Goal: Information Seeking & Learning: Learn about a topic

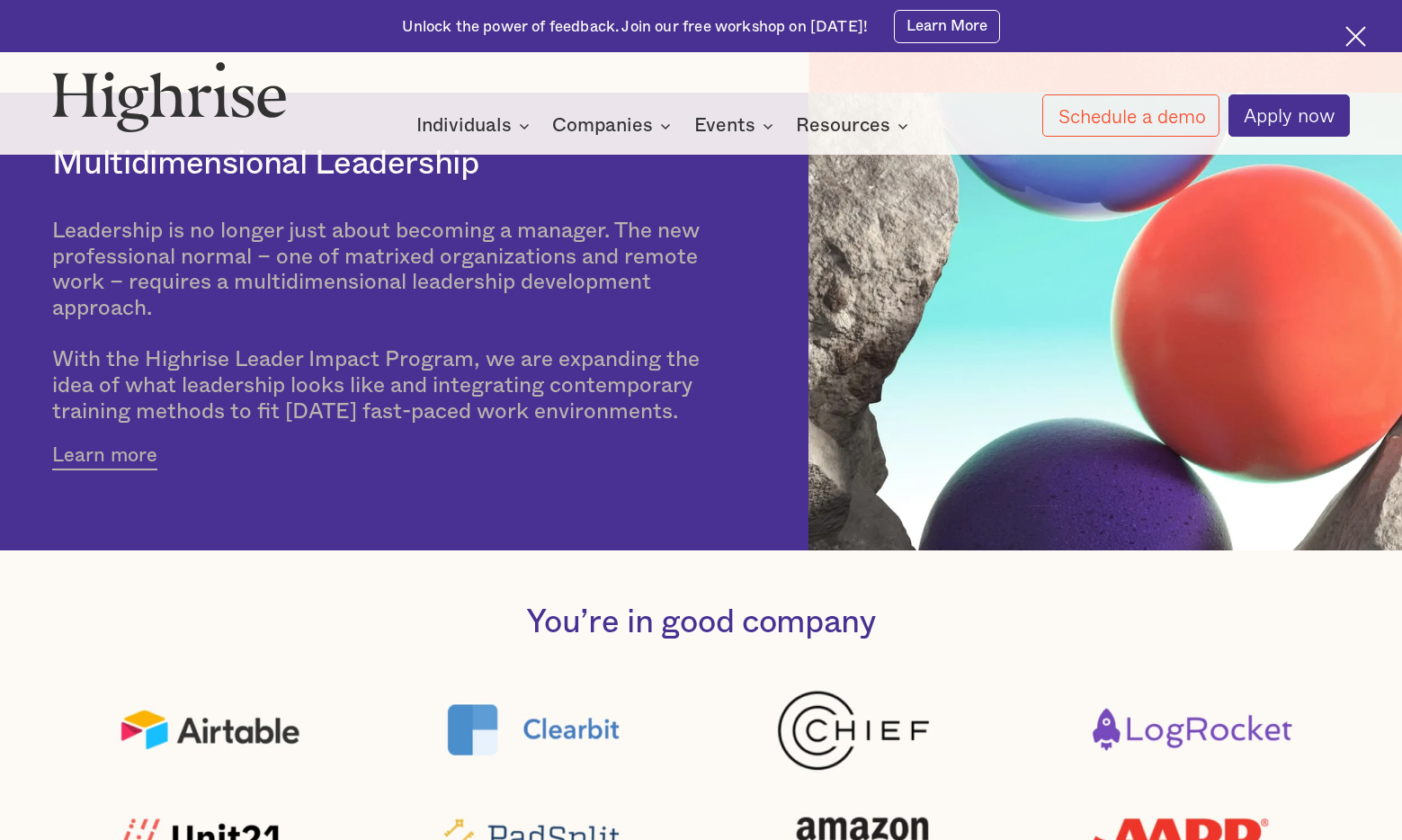
scroll to position [749, 0]
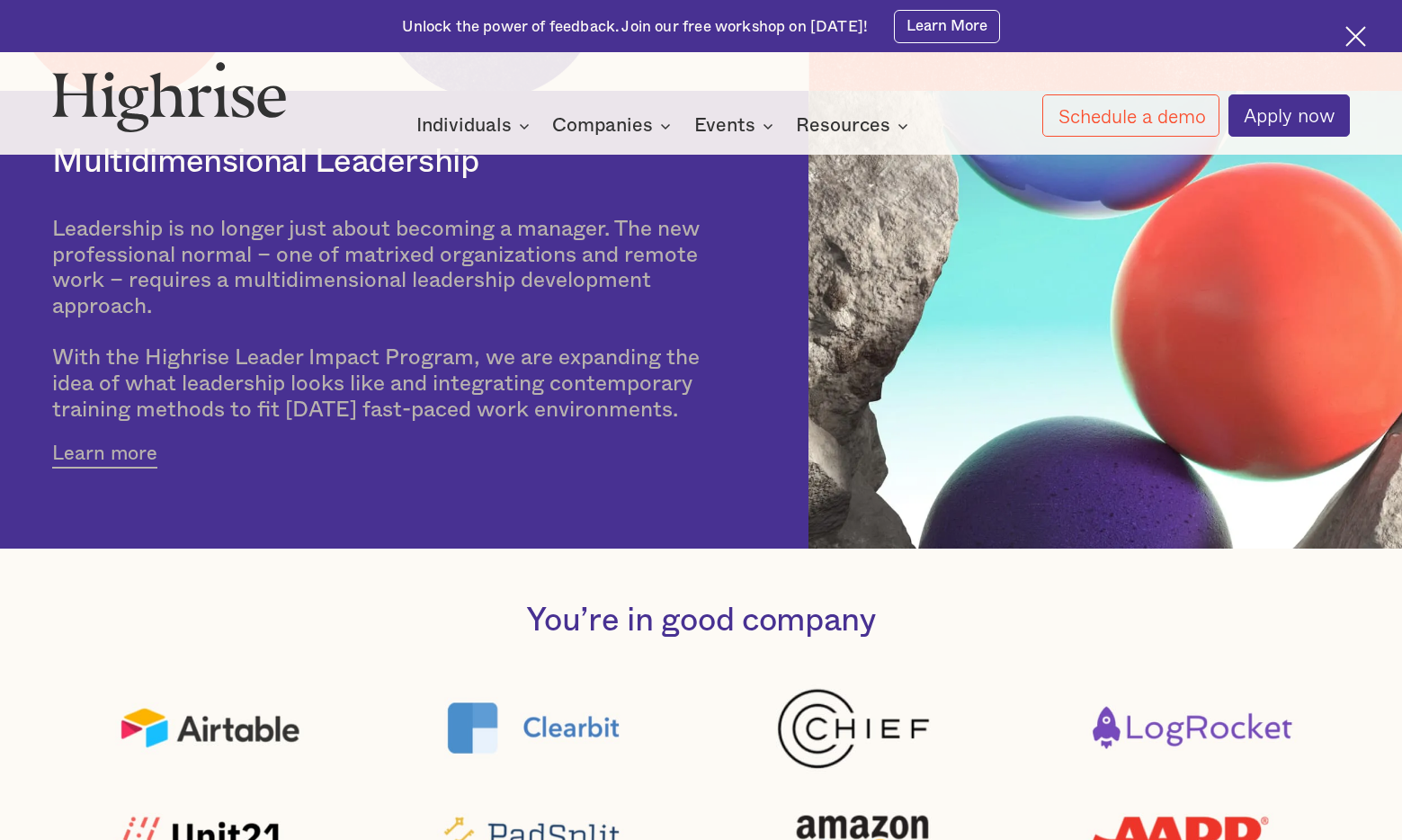
click at [410, 223] on div "Leadership is no longer just about becoming a manager. The new professional nor…" at bounding box center [394, 319] width 686 height 207
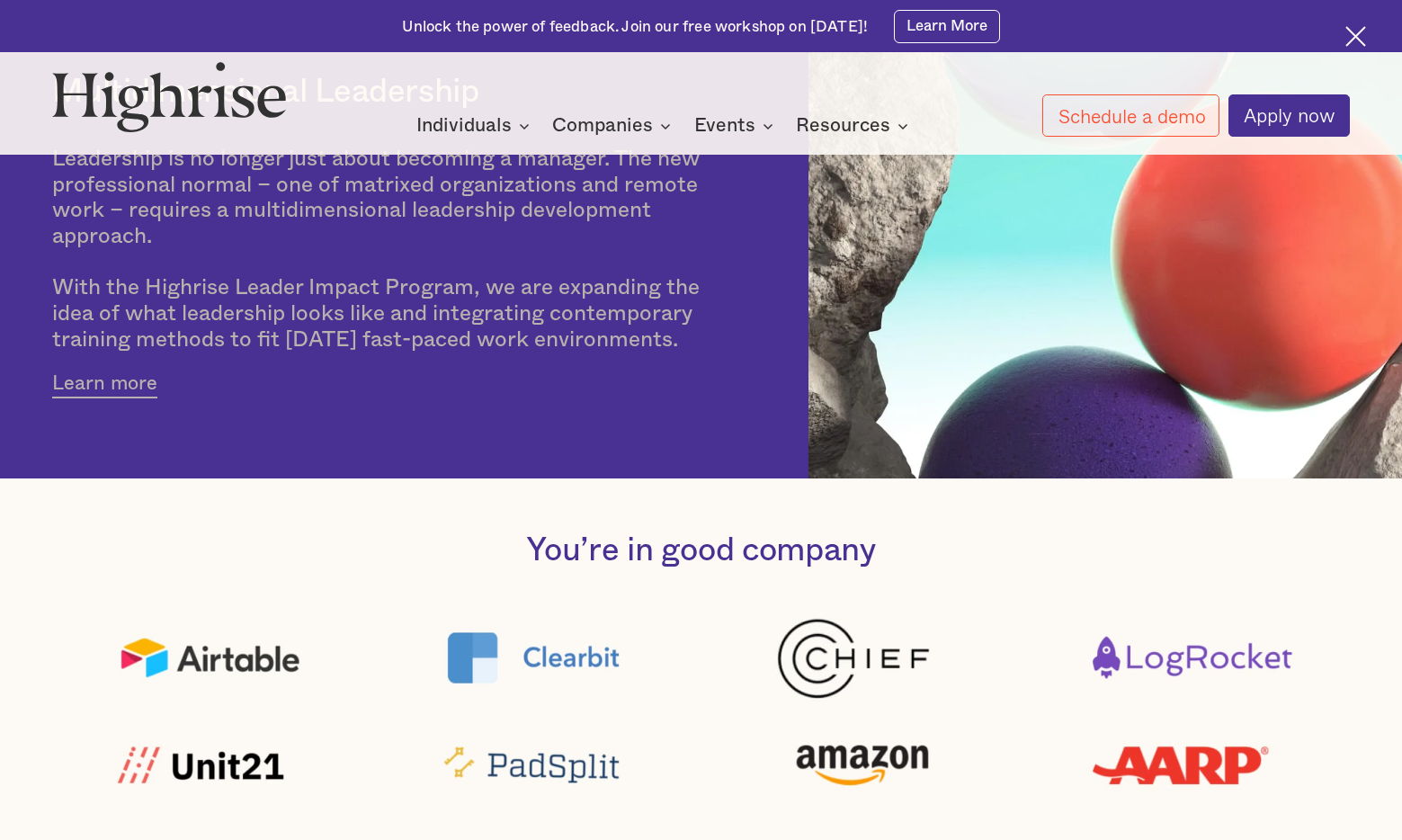
scroll to position [512, 0]
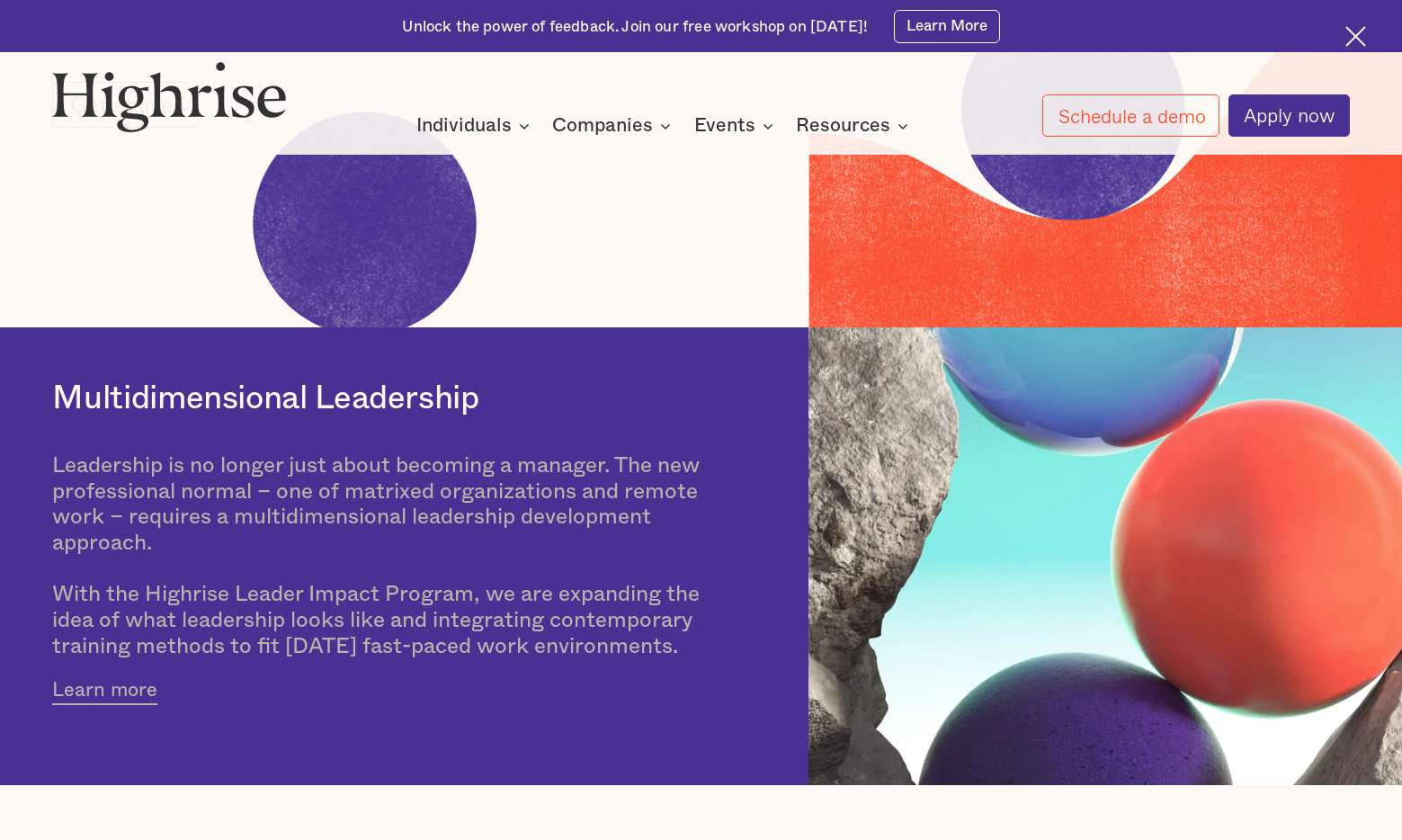
click at [494, 499] on div "Leadership is no longer just about becoming a manager. The new professional nor…" at bounding box center [394, 556] width 686 height 207
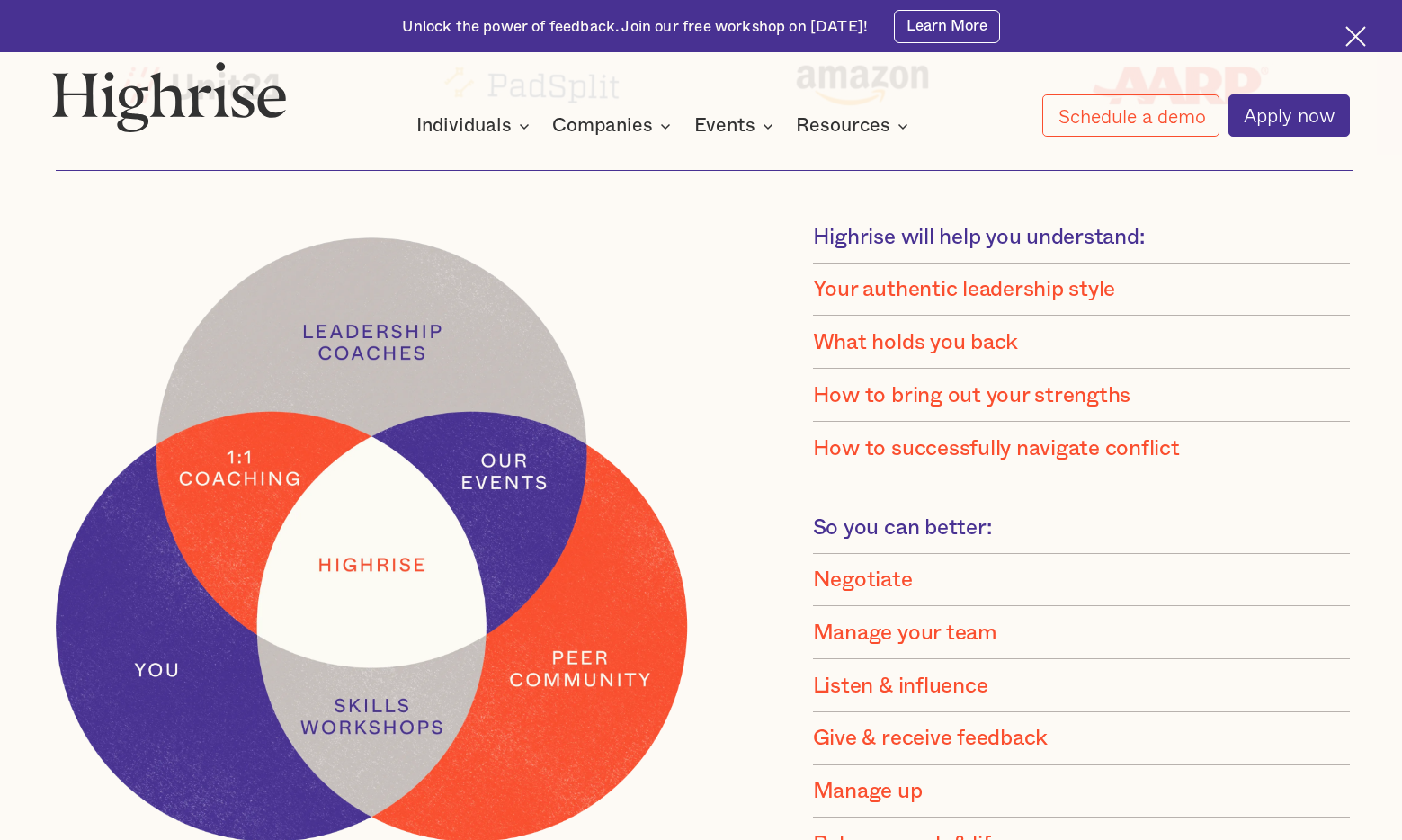
scroll to position [1487, 0]
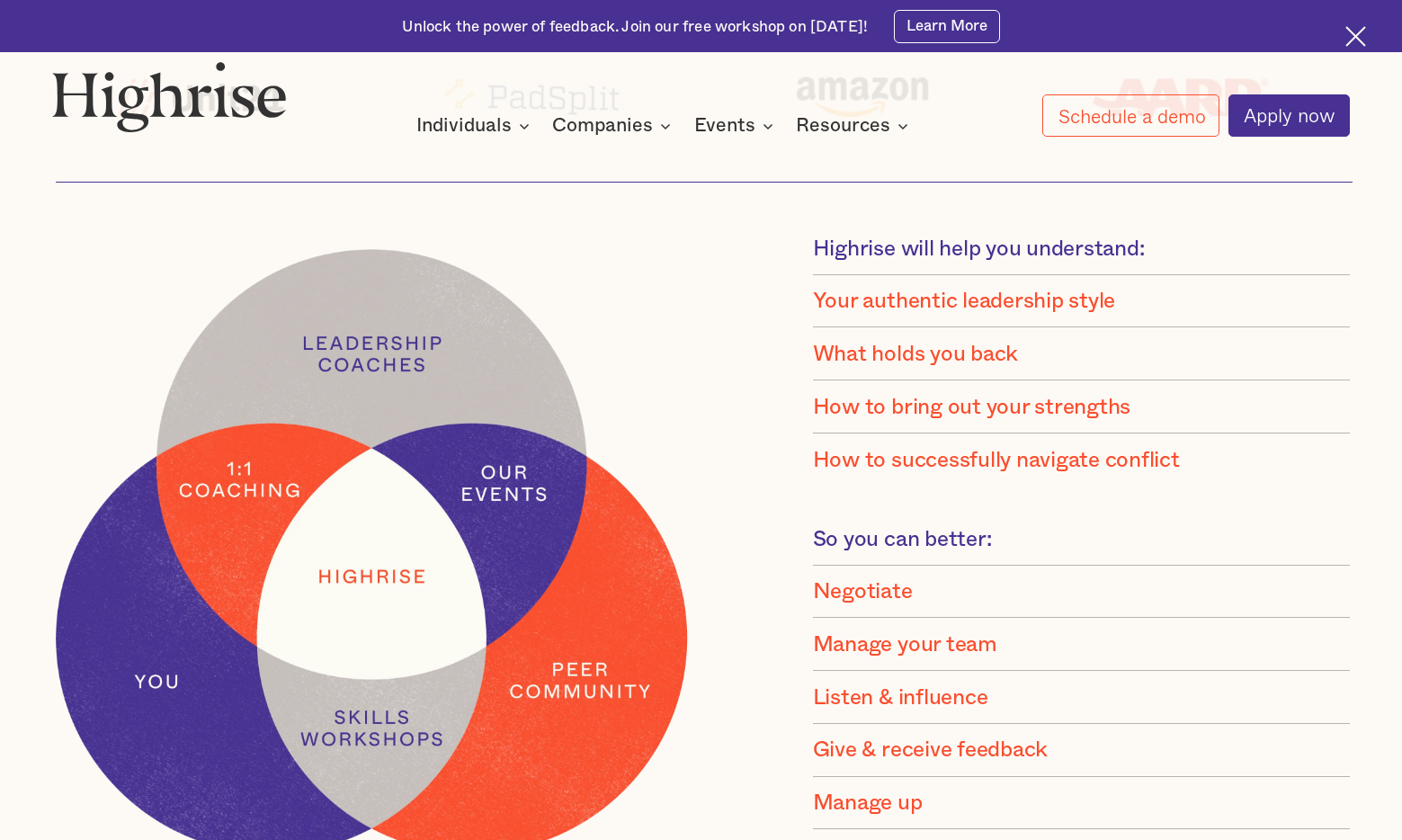
click at [664, 331] on img at bounding box center [371, 552] width 639 height 618
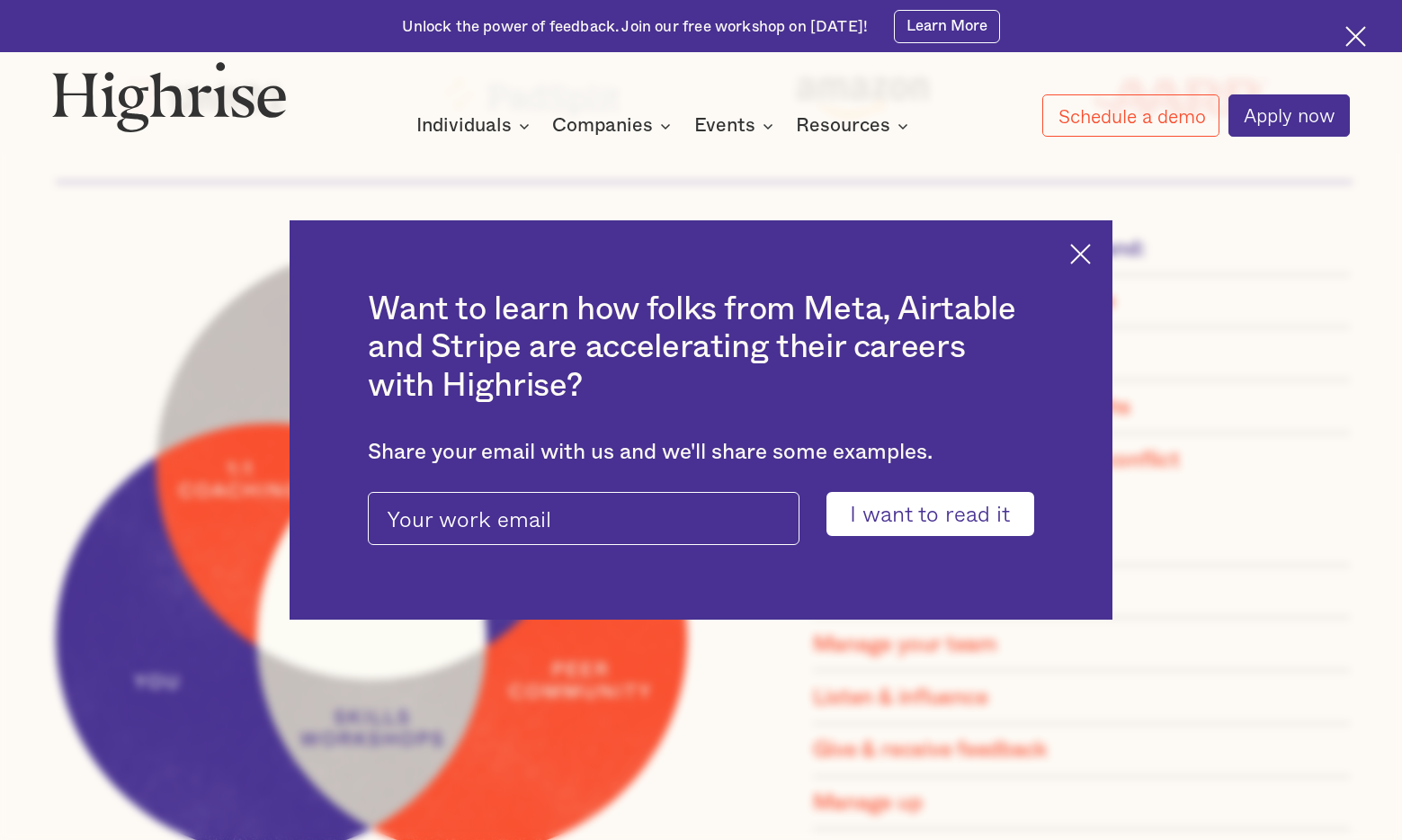
click at [659, 335] on h2 "Want to learn how folks from Meta, Airtable and Stripe are accelerating their c…" at bounding box center [701, 347] width 666 height 114
click at [1091, 258] on img at bounding box center [1081, 254] width 21 height 21
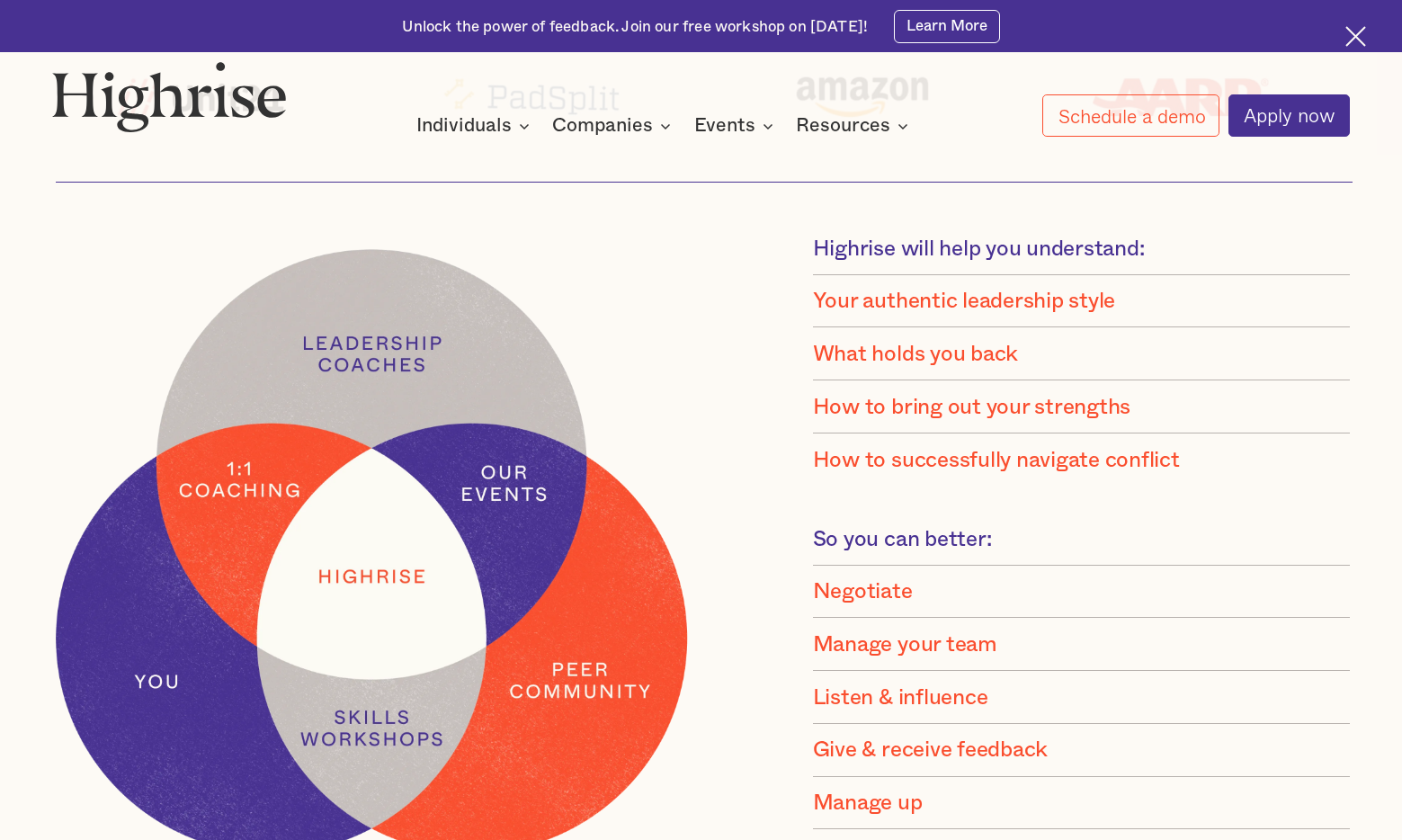
click at [767, 358] on div "Highrise will help you understand: Your authentic leadership style What holds y…" at bounding box center [700, 552] width 1297 height 633
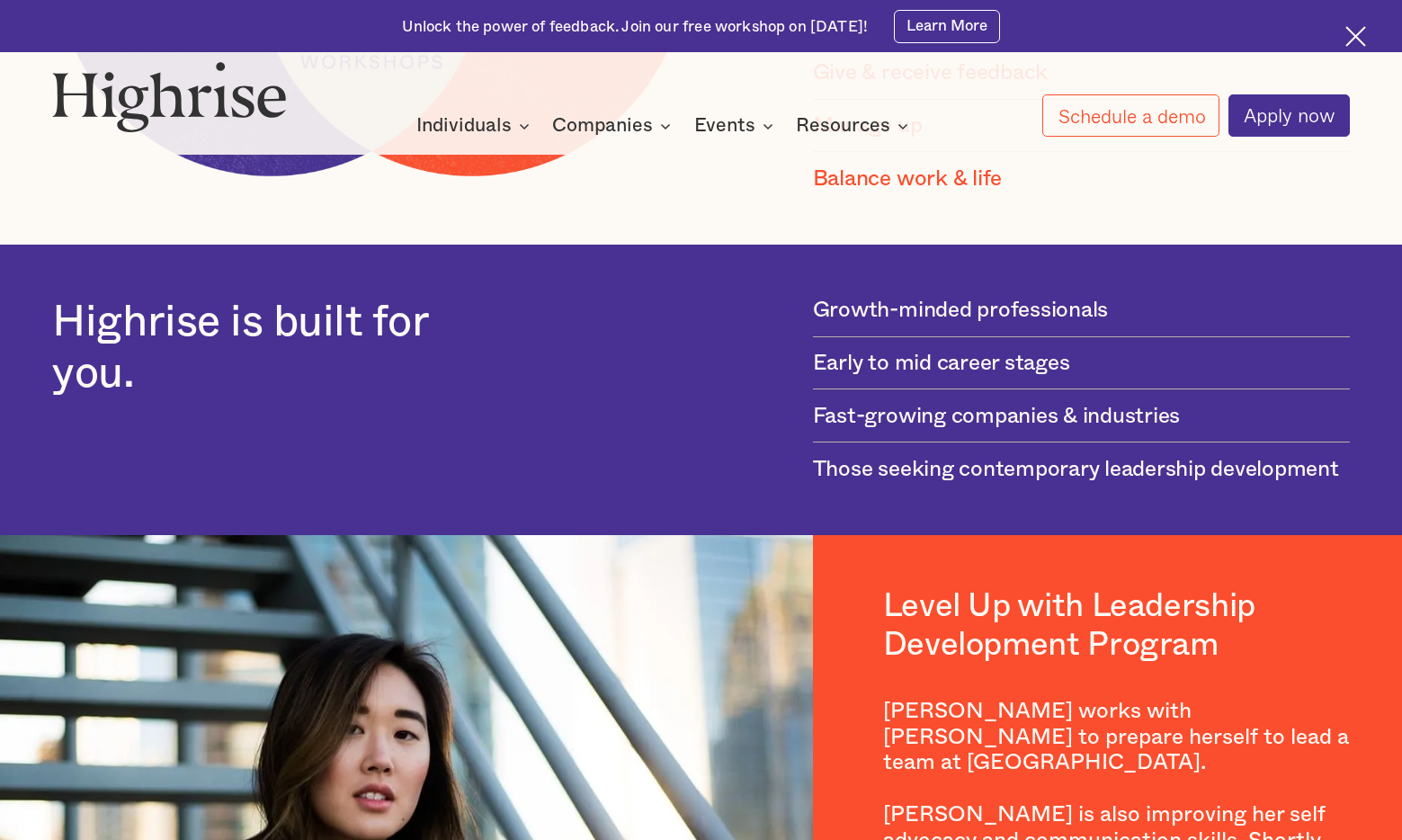
scroll to position [2170, 0]
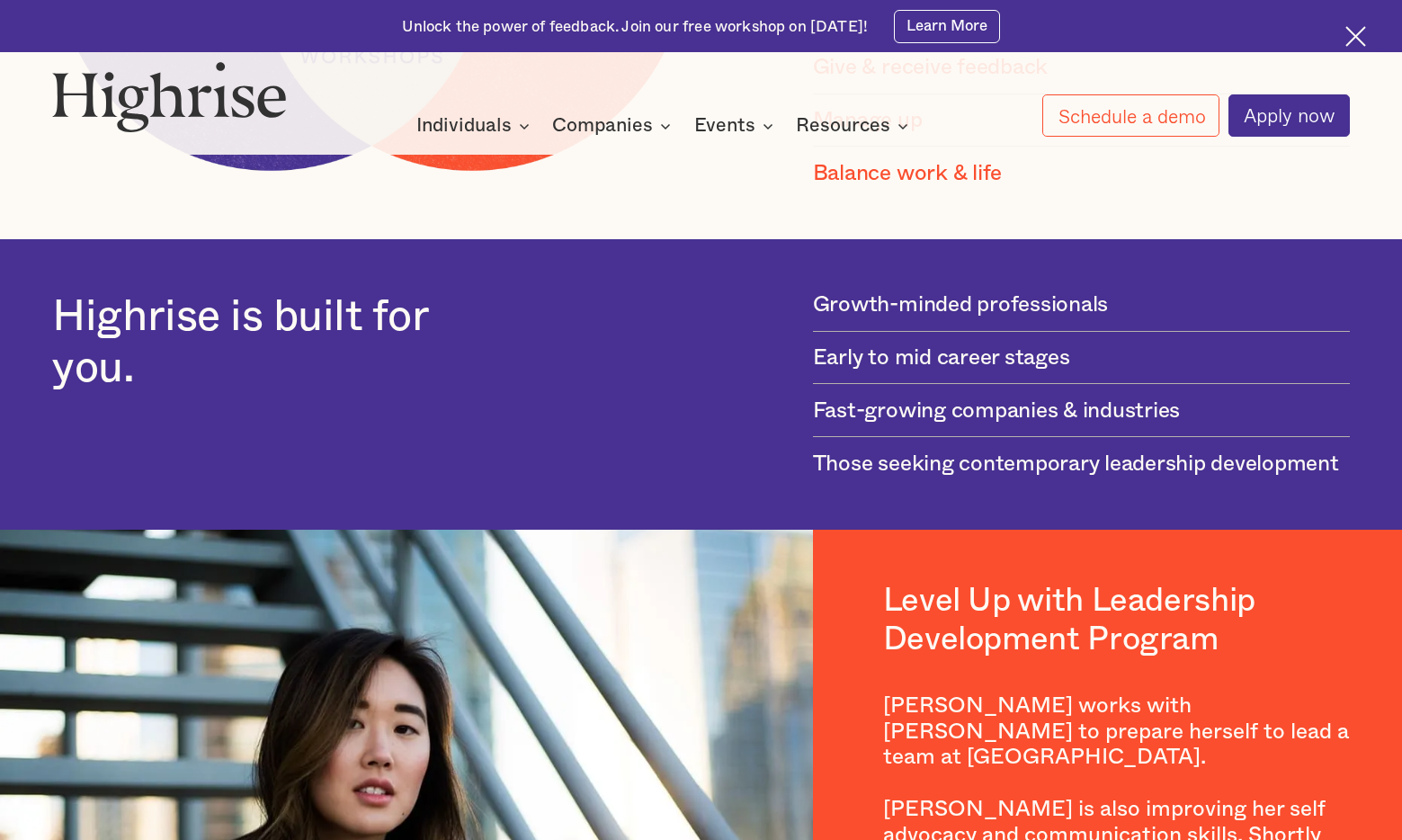
click at [730, 366] on div "Highrise is built for you. Growth-minded professionals Early to mid career stag…" at bounding box center [700, 384] width 1297 height 186
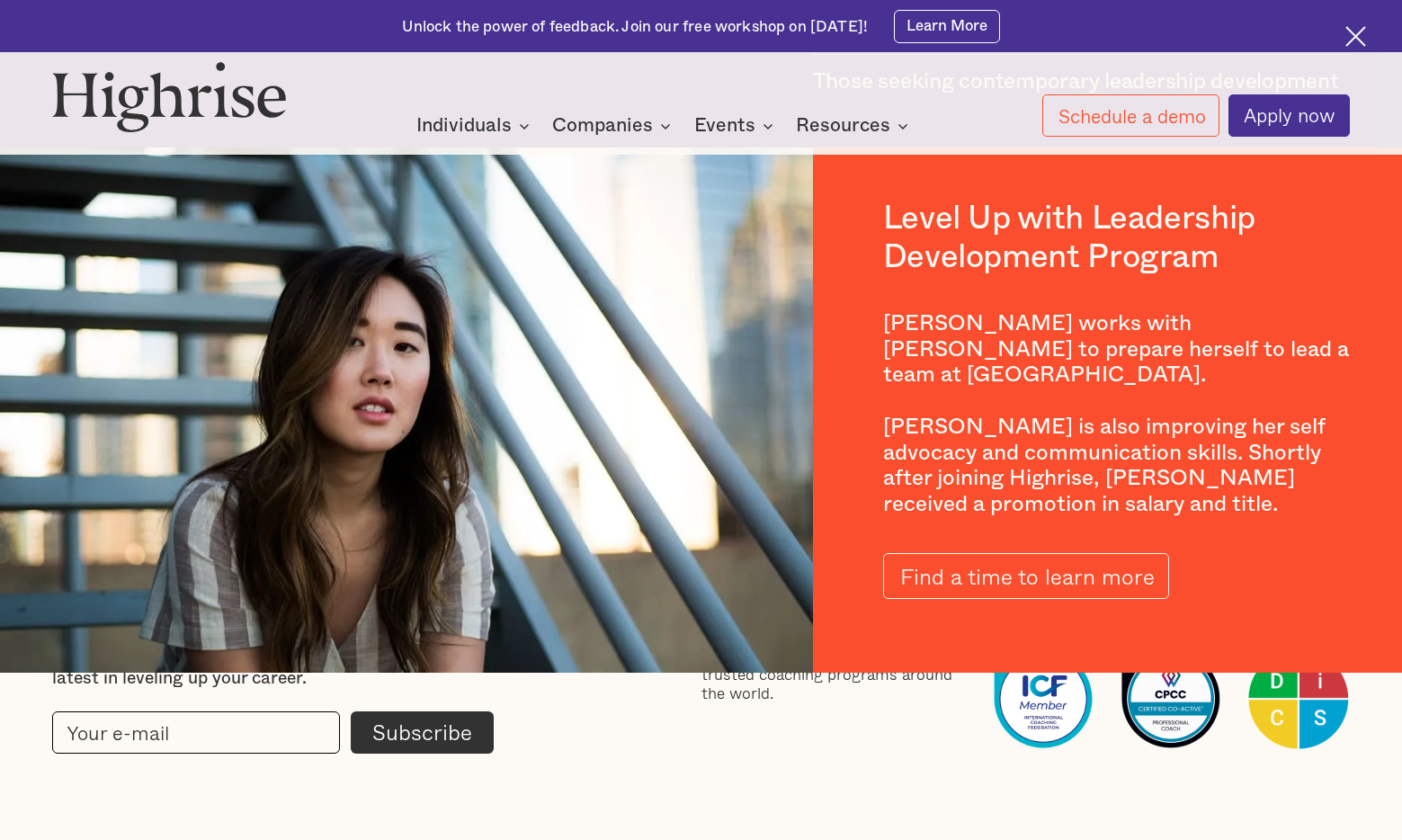
scroll to position [2604, 0]
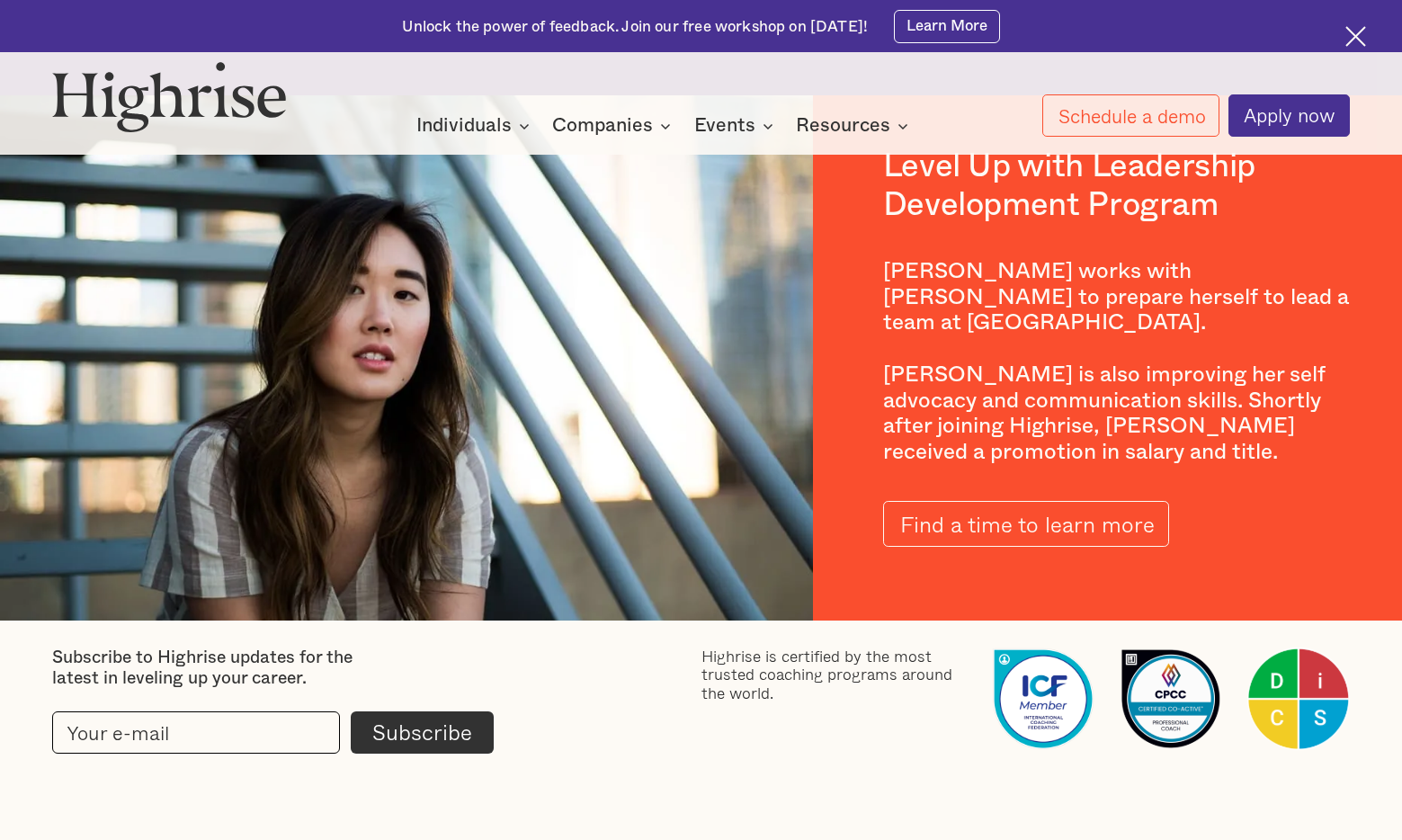
click at [940, 289] on div "[PERSON_NAME] works with [PERSON_NAME] to prepare herself to lead a team at [GE…" at bounding box center [1116, 362] width 467 height 207
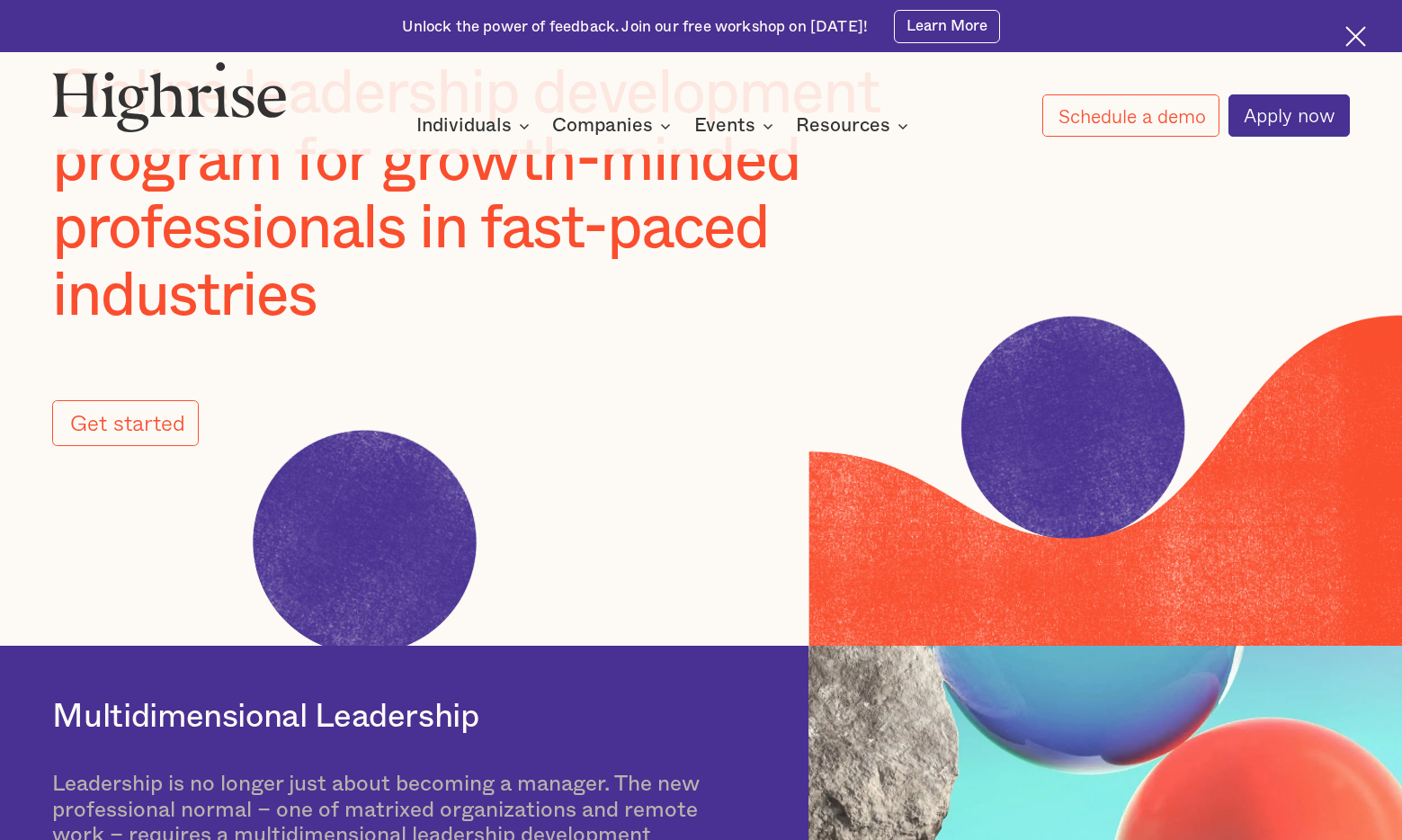
scroll to position [0, 0]
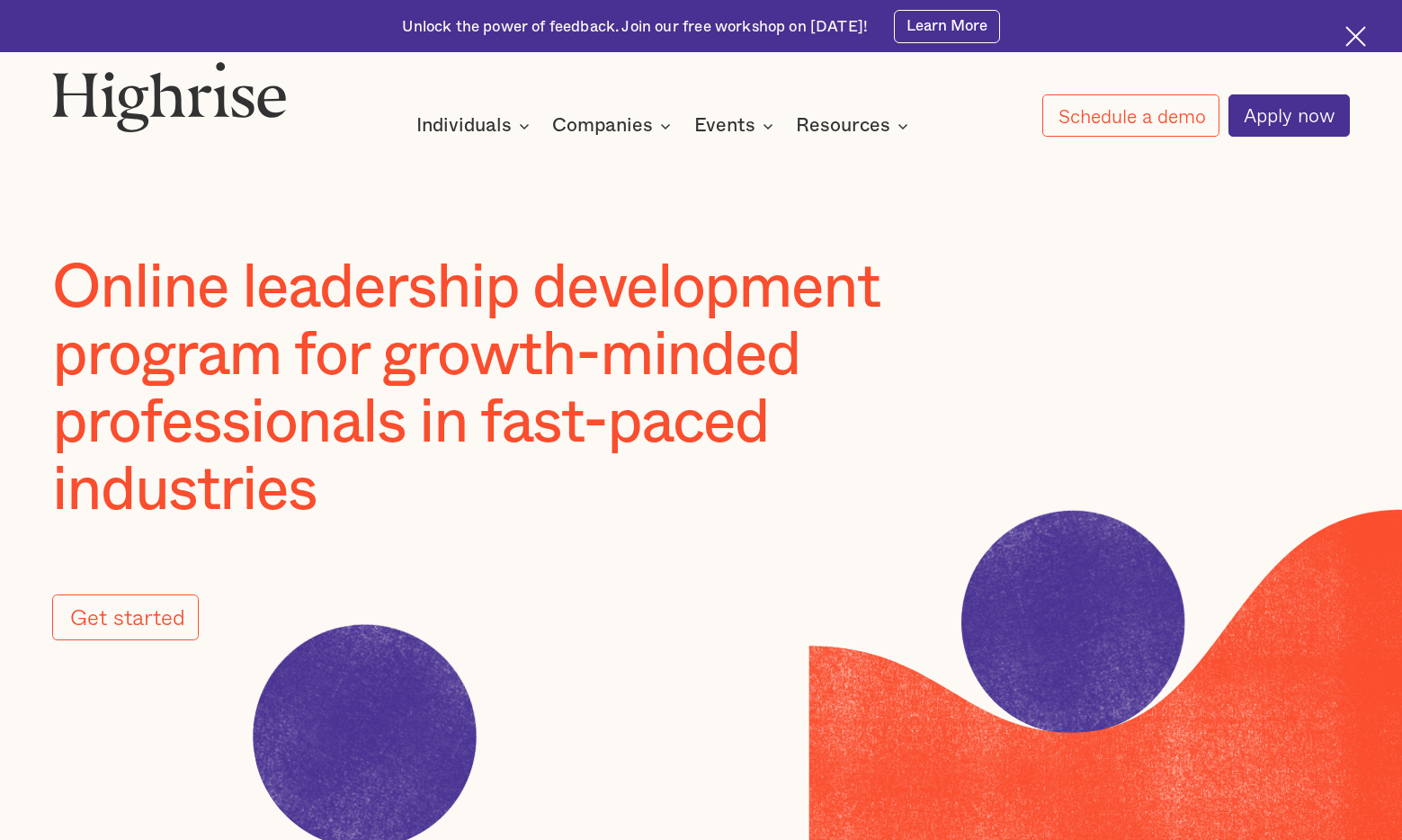
click at [749, 92] on div "How It Works Individuals Programs 1 Highrise Leader A 6-month program to grow l…" at bounding box center [701, 98] width 1402 height 76
click at [879, 88] on div "How It Works Individuals Programs 1 Highrise Leader A 6-month program to grow l…" at bounding box center [701, 98] width 1402 height 76
click at [857, 81] on div "How It Works Individuals Programs 1 Highrise Leader A 6-month program to grow l…" at bounding box center [701, 98] width 1402 height 76
click at [832, 77] on div "How It Works Individuals Programs 1 Highrise Leader A 6-month program to grow l…" at bounding box center [701, 98] width 1402 height 76
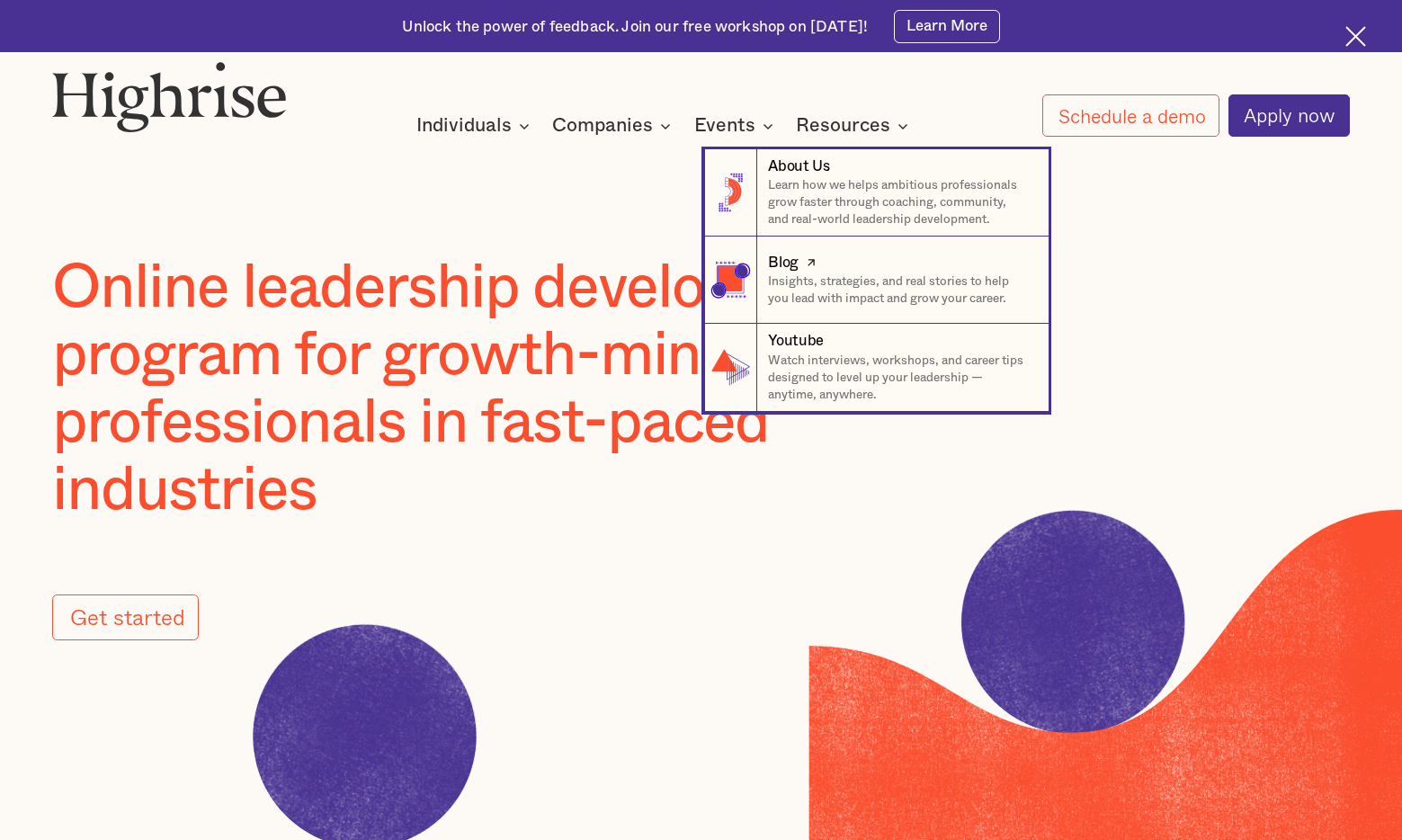
click at [792, 265] on div "Blog" at bounding box center [784, 263] width 31 height 21
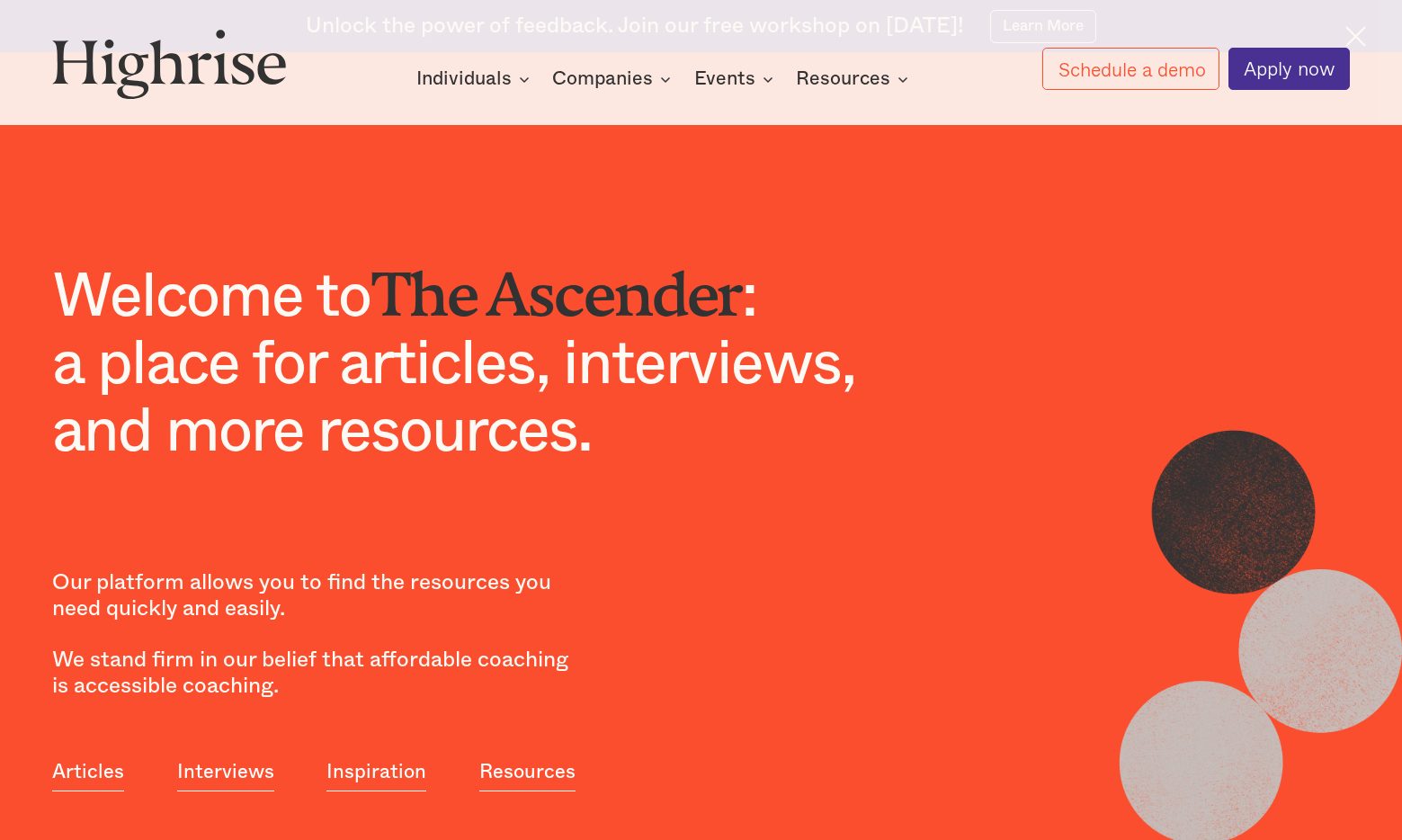
click at [596, 297] on span "The Ascender" at bounding box center [556, 278] width 371 height 39
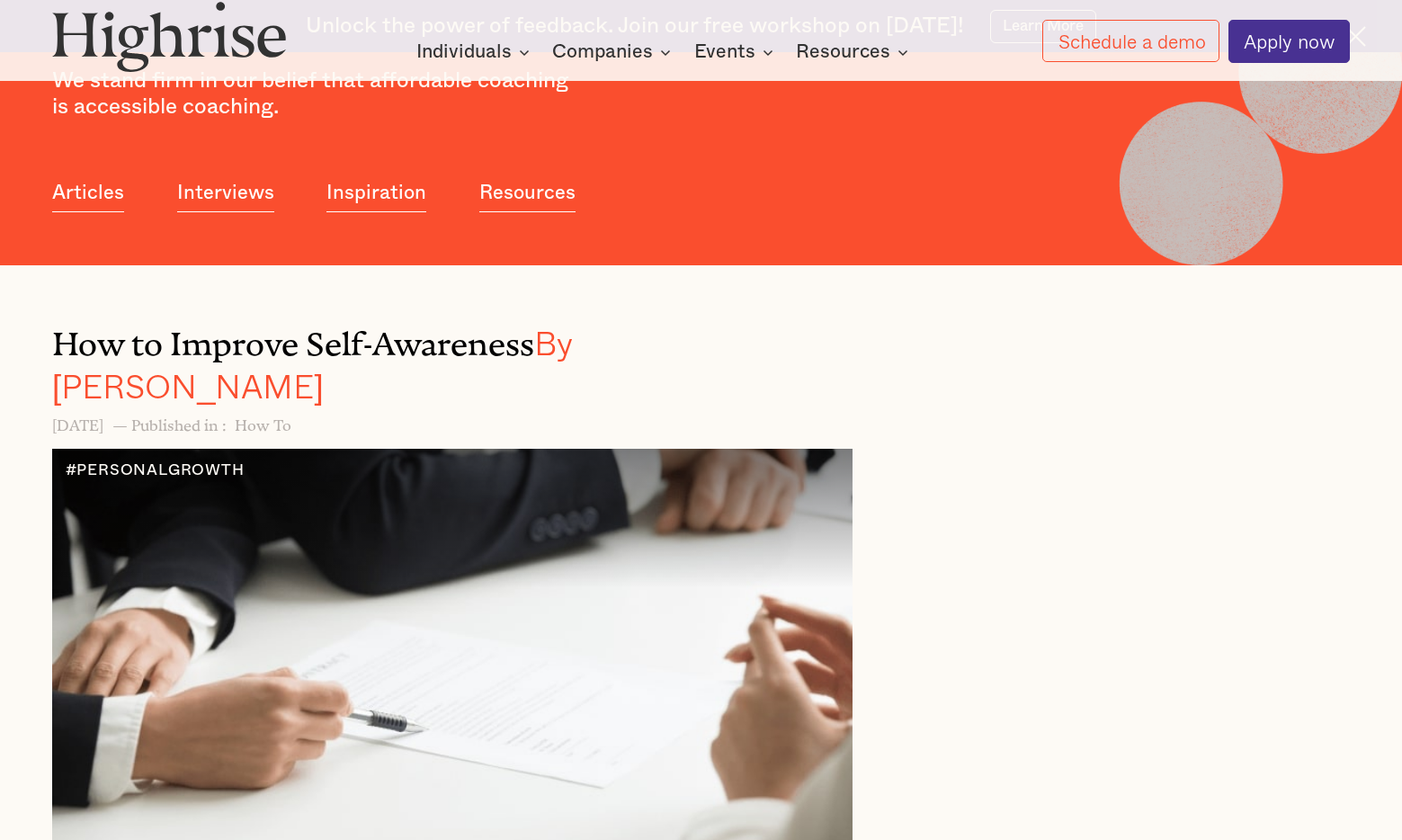
scroll to position [643, 0]
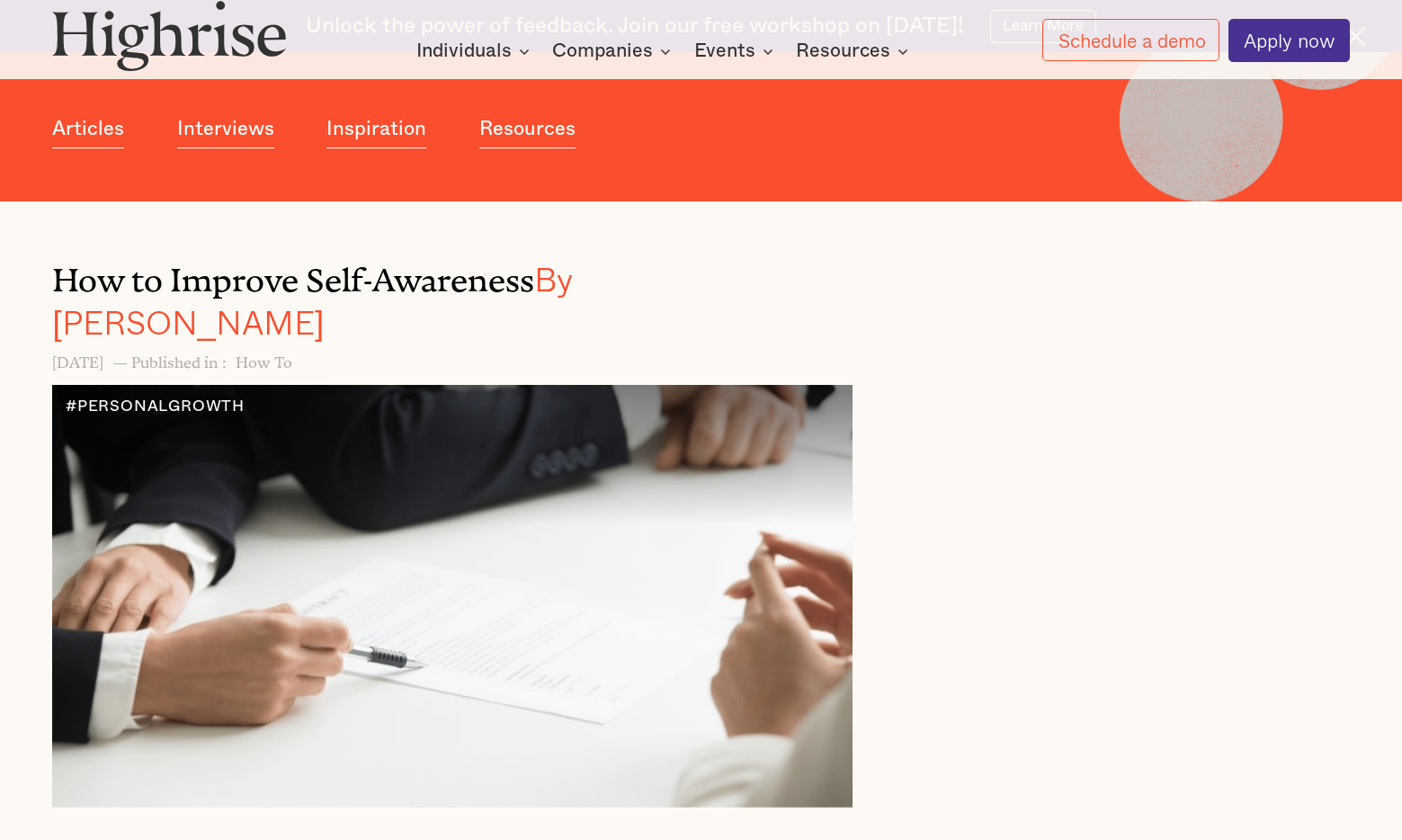
click at [886, 299] on div "How to Improve Self-Awareness By Andrew Langat July 10, 2025 — Published in : H…" at bounding box center [480, 539] width 857 height 571
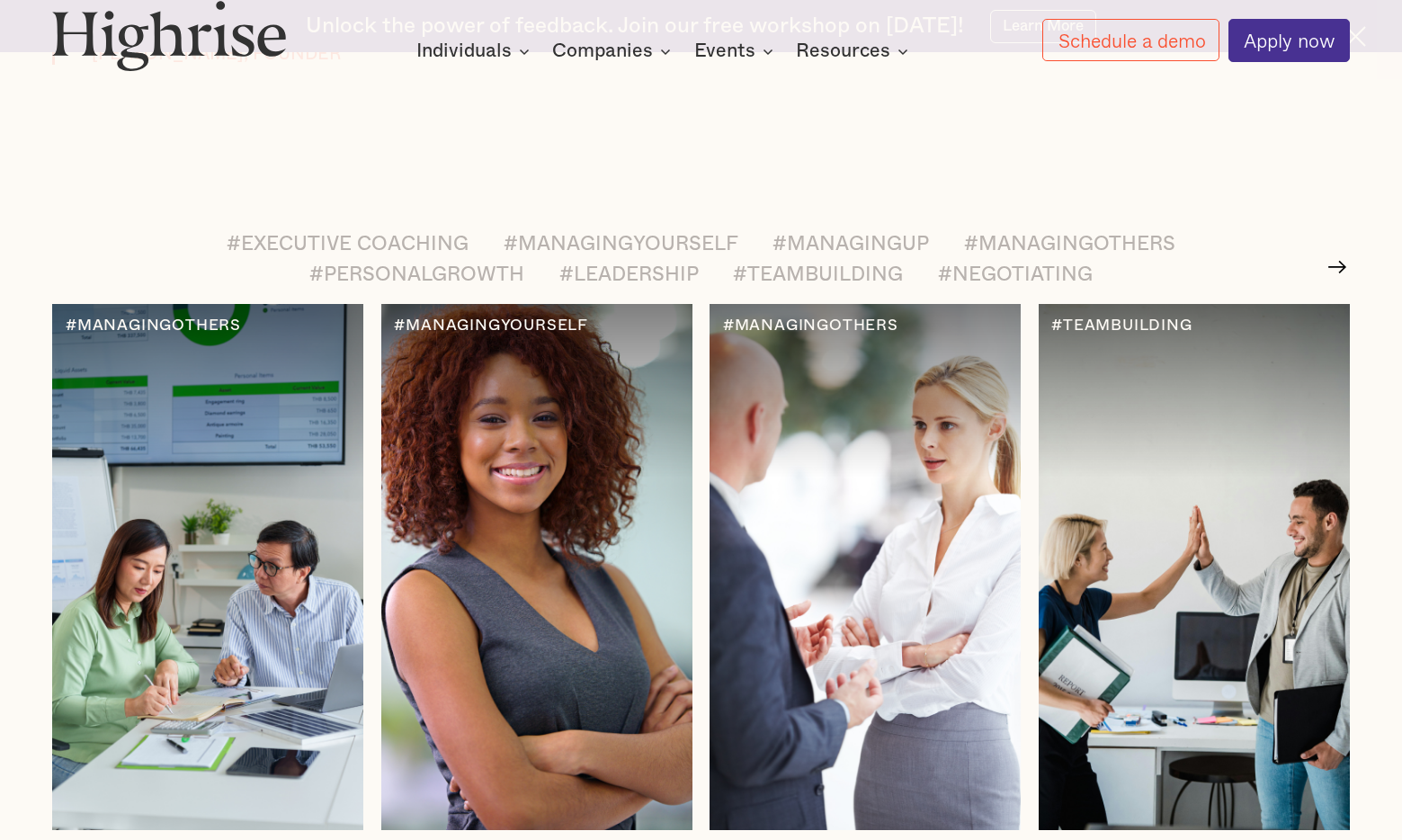
scroll to position [2534, 0]
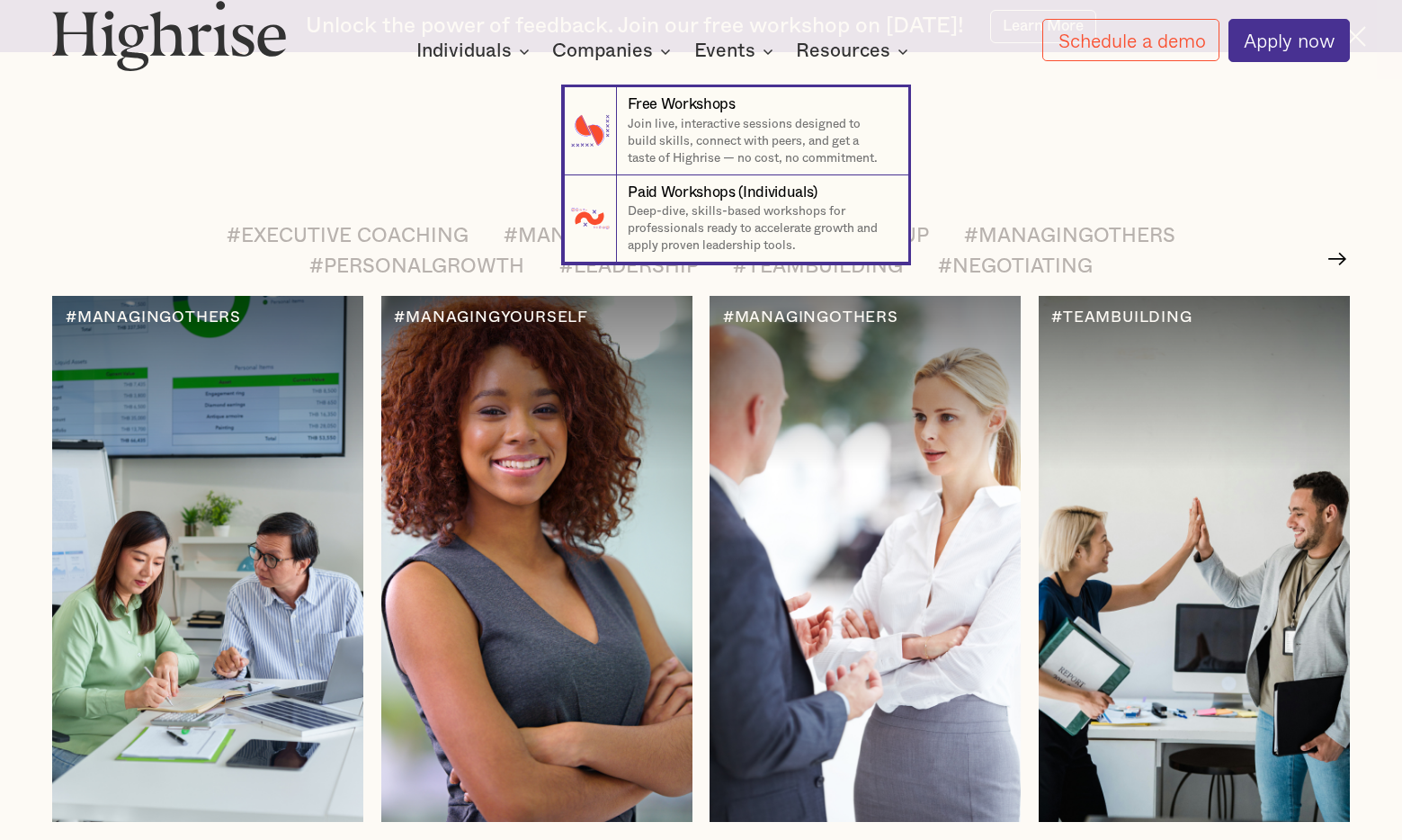
click at [998, 112] on nav "7 Free Workshops Join live, interactive sessions designed to build skills, conn…" at bounding box center [702, 157] width 1080 height 210
